Goal: Transaction & Acquisition: Register for event/course

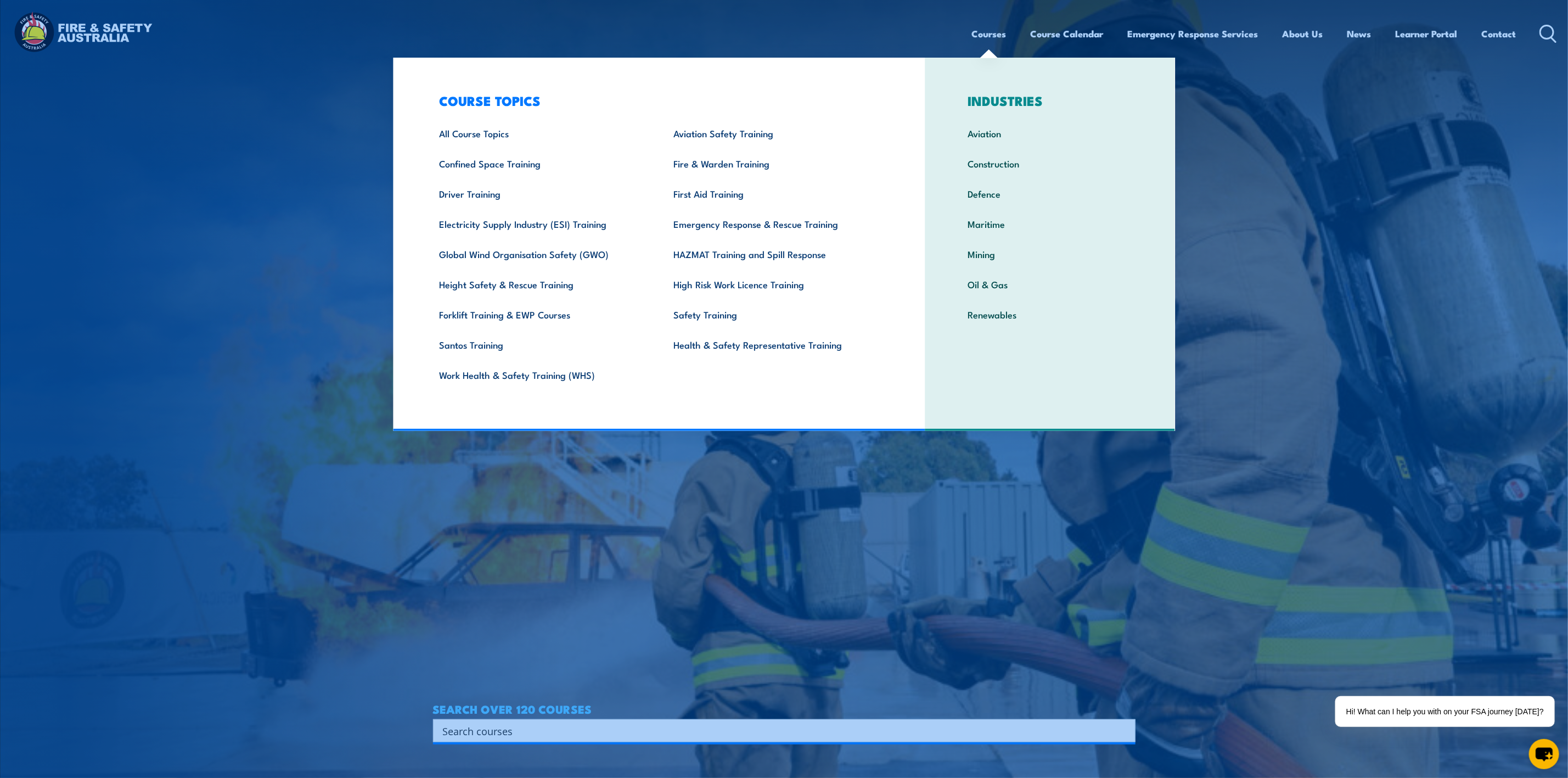
click at [985, 38] on link "Courses" at bounding box center [989, 34] width 35 height 29
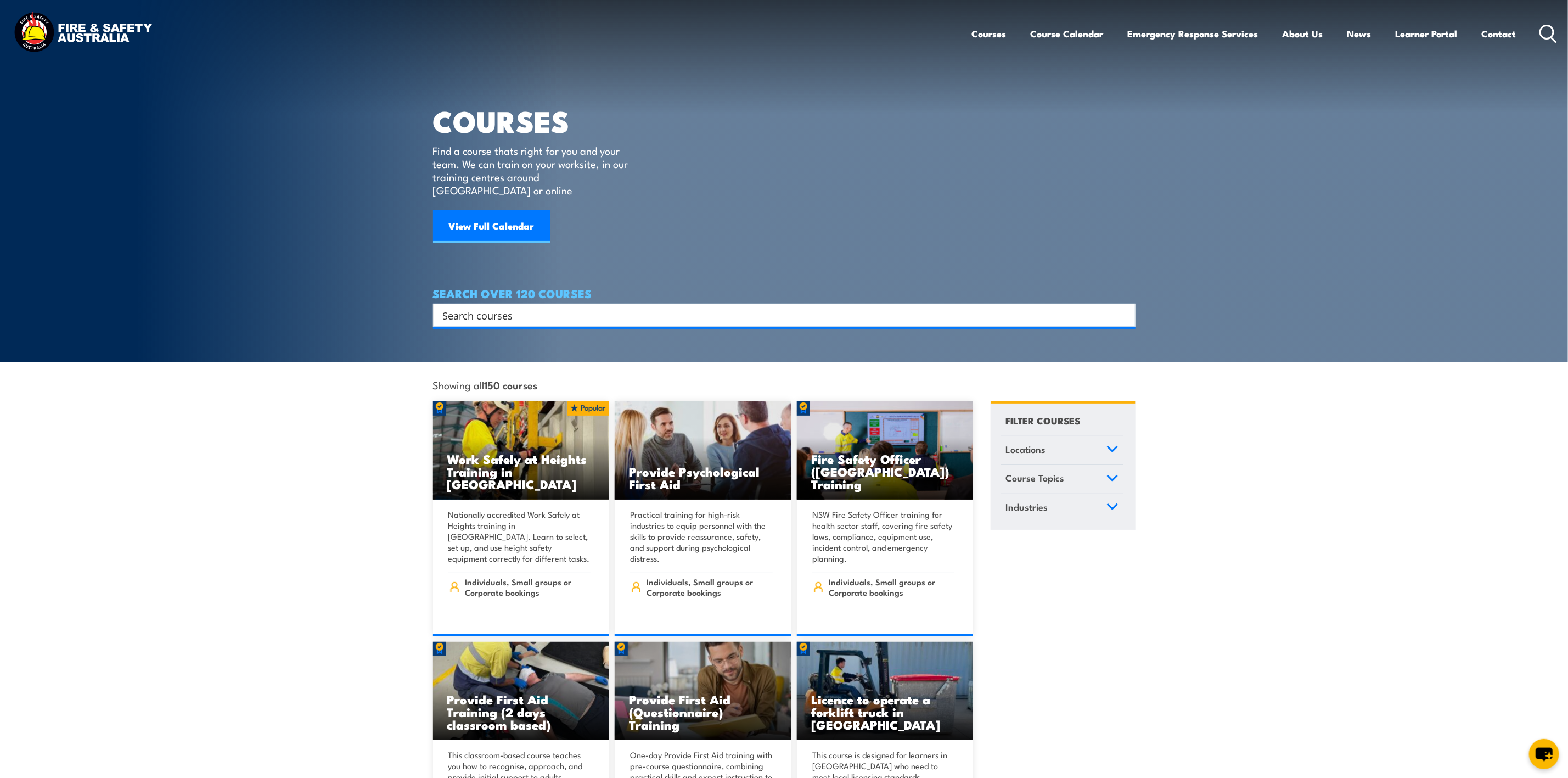
click at [481, 306] on input "Search input" at bounding box center [777, 314] width 668 height 16
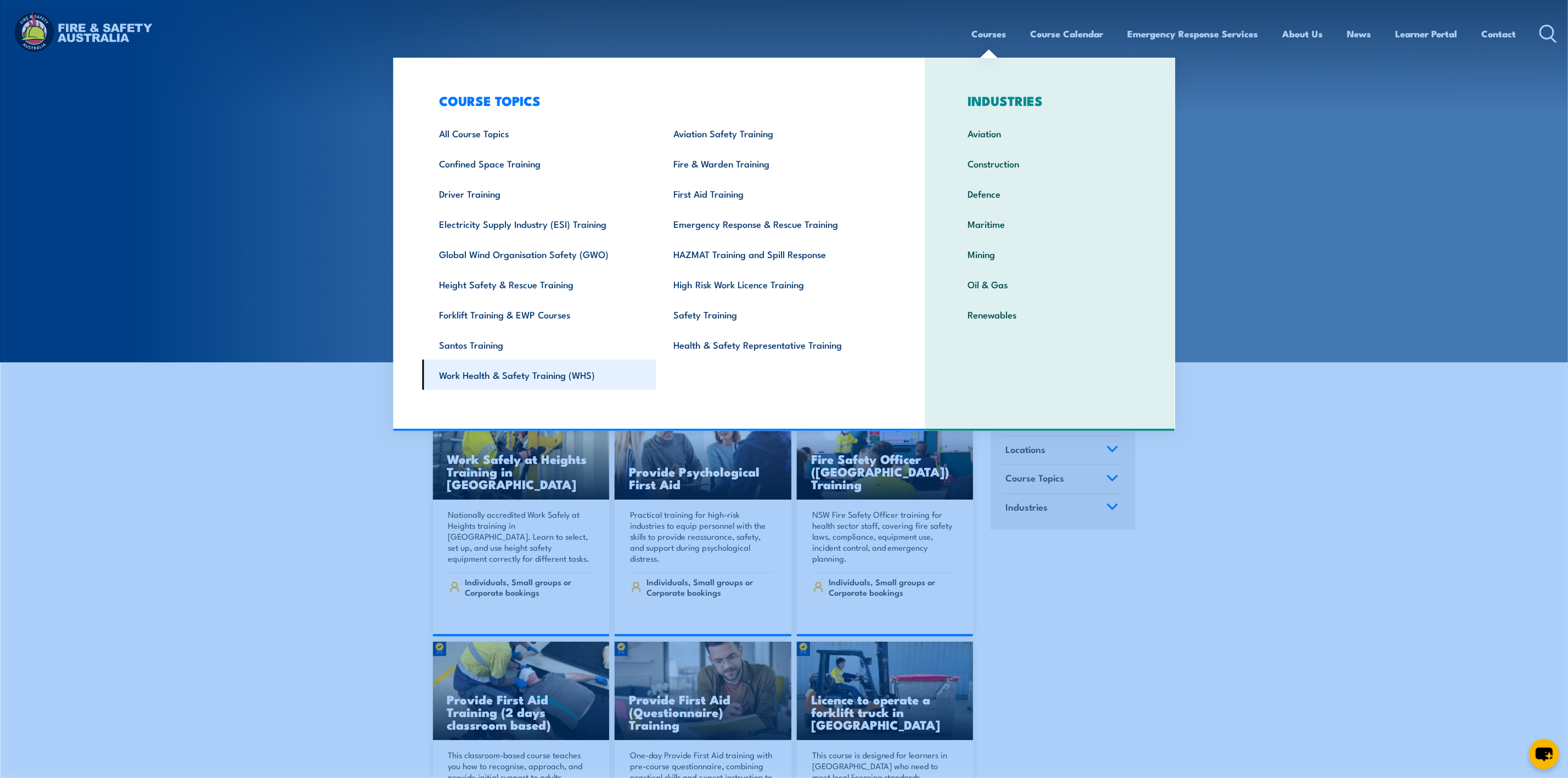
click at [459, 379] on link "Work Health & Safety Training (WHS)" at bounding box center [539, 374] width 234 height 30
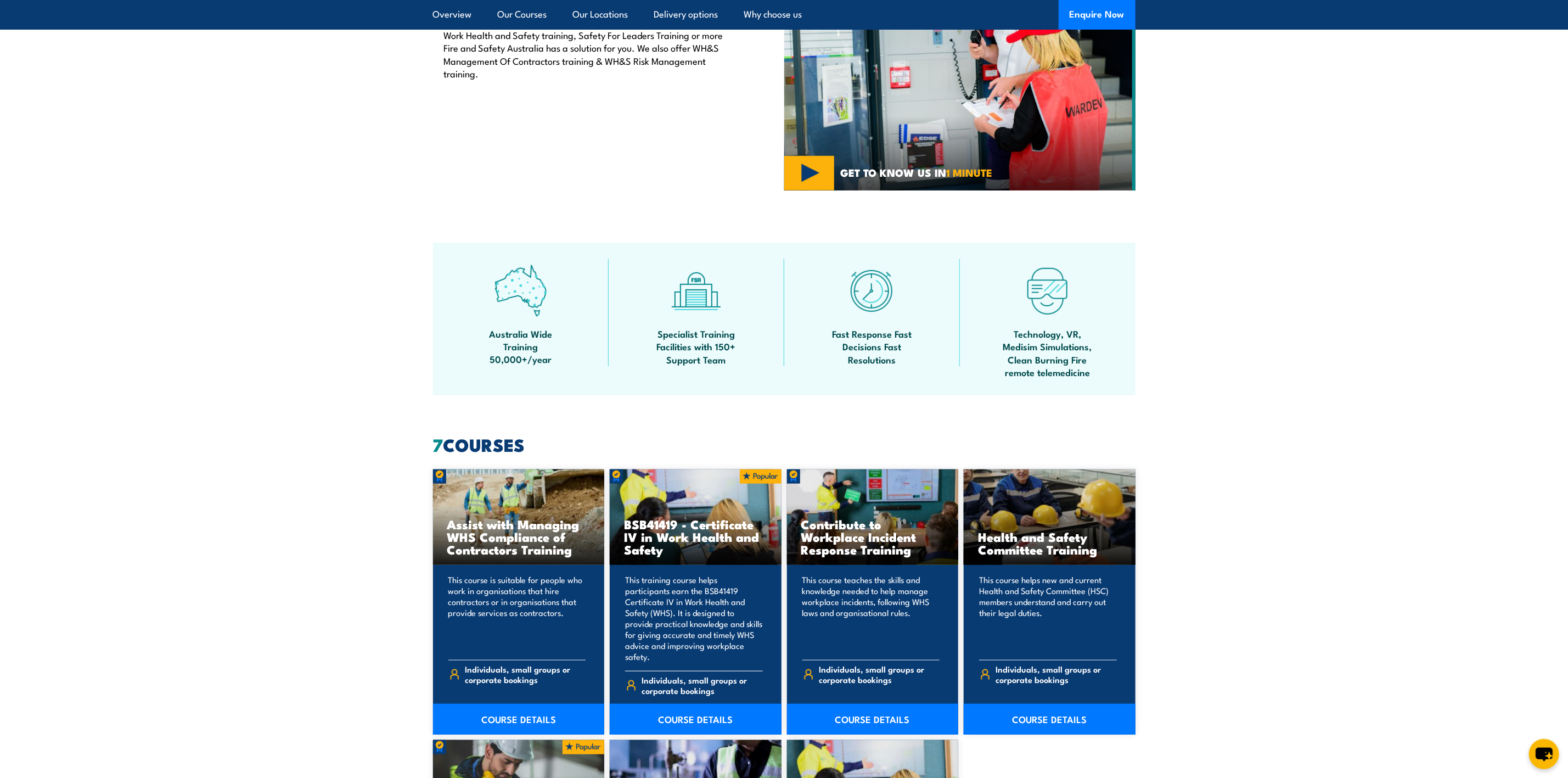
scroll to position [494, 0]
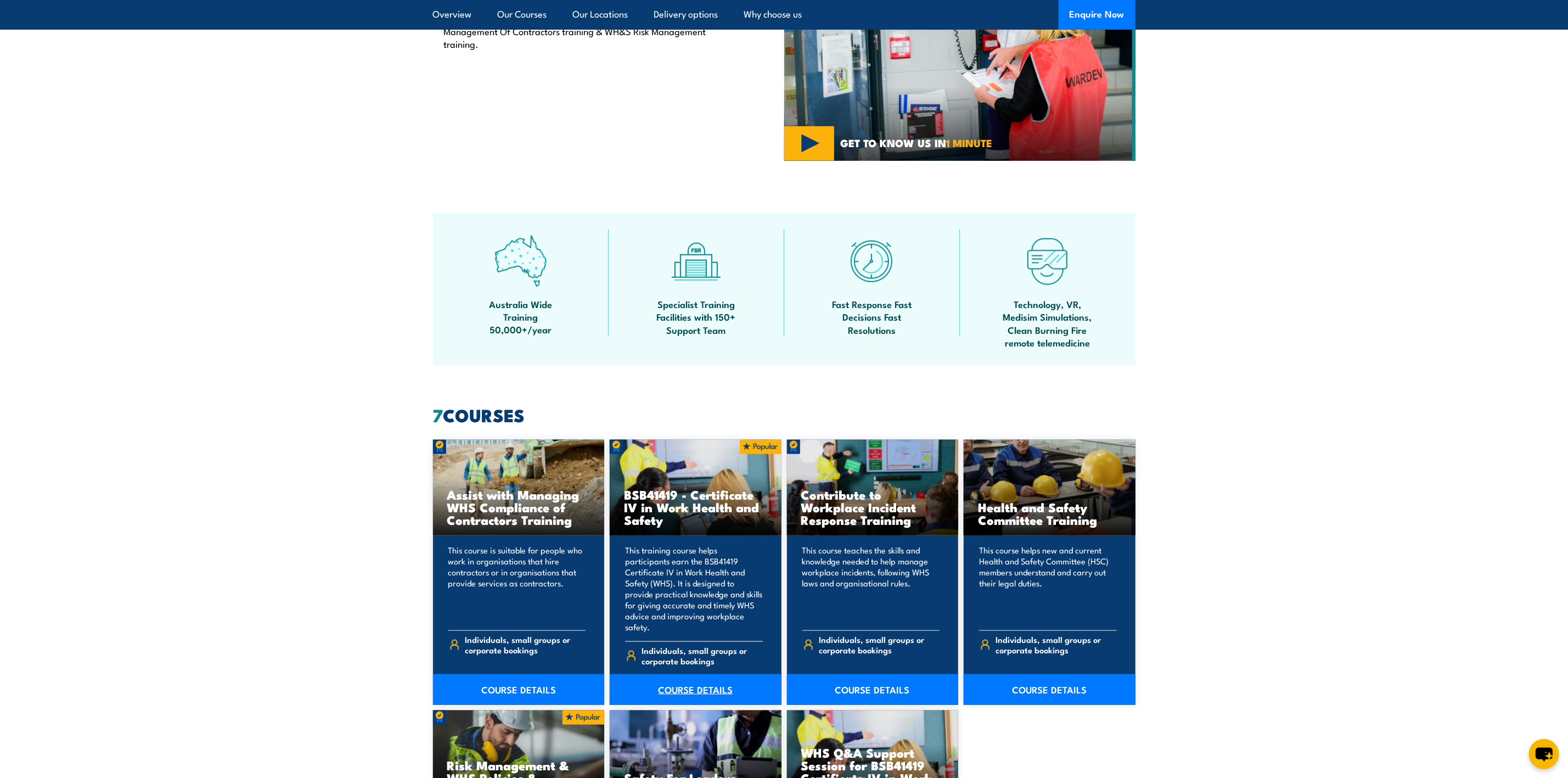
click at [678, 679] on link "COURSE DETAILS" at bounding box center [696, 689] width 172 height 31
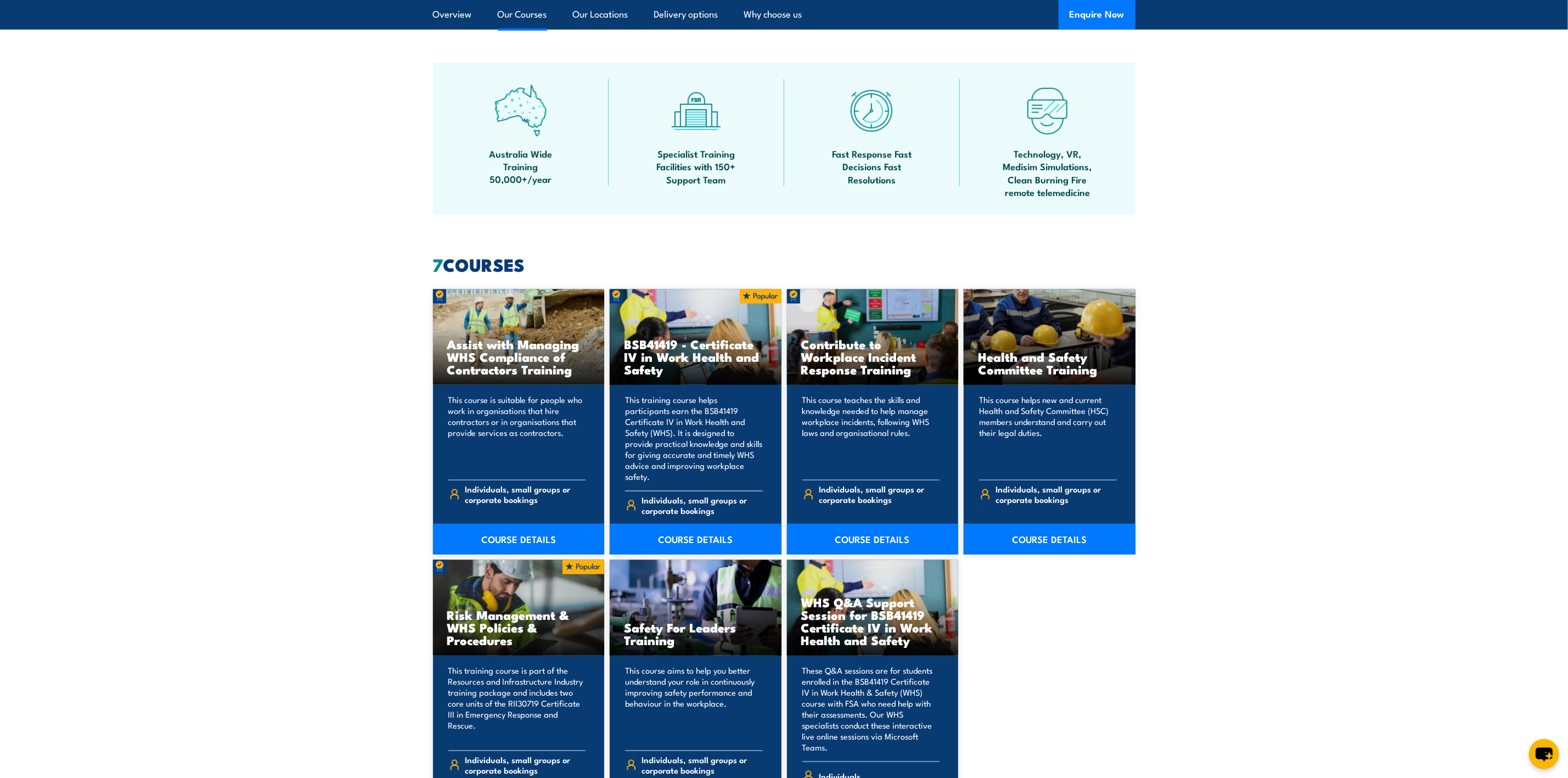
scroll to position [823, 0]
